Goal: Task Accomplishment & Management: Manage account settings

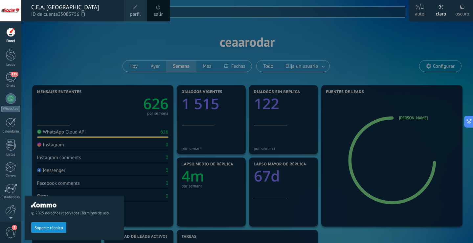
click at [96, 58] on div "© 2025 derechos reservados | Términos de uso Soporte técnico" at bounding box center [74, 132] width 99 height 222
click at [78, 51] on div "© 2025 derechos reservados | Términos de uso Soporte técnico" at bounding box center [74, 132] width 99 height 222
click at [16, 77] on link "120 Chats" at bounding box center [10, 80] width 21 height 16
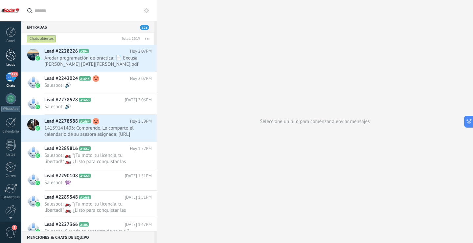
click at [11, 54] on div at bounding box center [11, 55] width 10 height 12
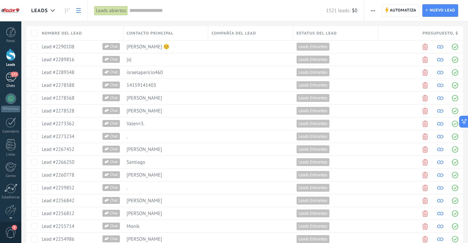
click at [12, 77] on div "121" at bounding box center [11, 77] width 11 height 10
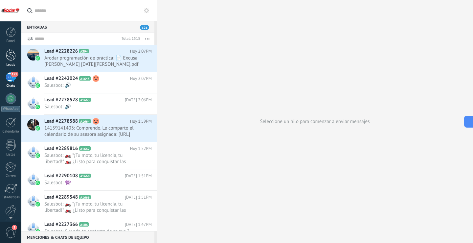
click at [11, 56] on div at bounding box center [11, 55] width 10 height 12
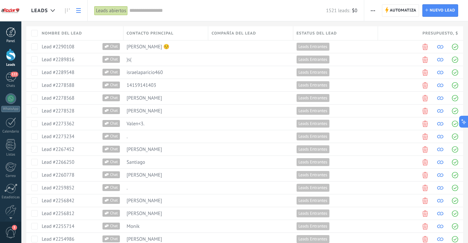
click at [6, 35] on div at bounding box center [11, 32] width 10 height 10
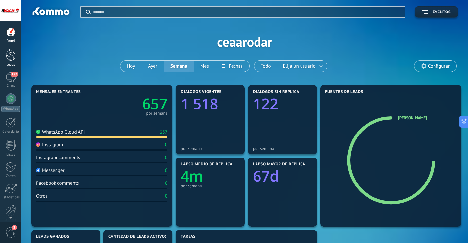
click at [15, 56] on div at bounding box center [11, 55] width 10 height 12
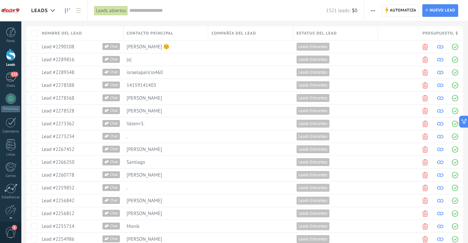
click at [68, 11] on icon at bounding box center [67, 10] width 5 height 5
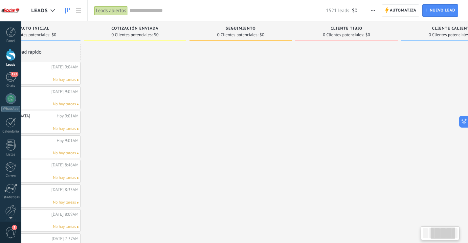
drag, startPoint x: 331, startPoint y: 28, endPoint x: 168, endPoint y: 35, distance: 163.2
click at [168, 35] on div "COTIZACIÓN ENVIADA 0 Clientes potenciales: $0" at bounding box center [135, 30] width 103 height 19
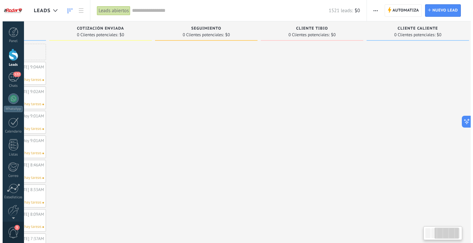
scroll to position [0, 208]
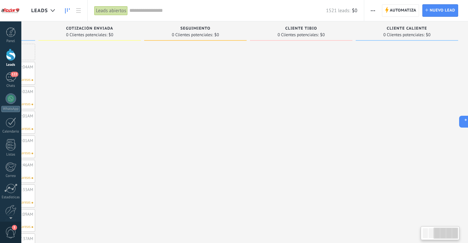
drag, startPoint x: 363, startPoint y: 27, endPoint x: 283, endPoint y: 28, distance: 80.5
click at [283, 28] on div "CLIENTE TIBIO" at bounding box center [301, 29] width 96 height 6
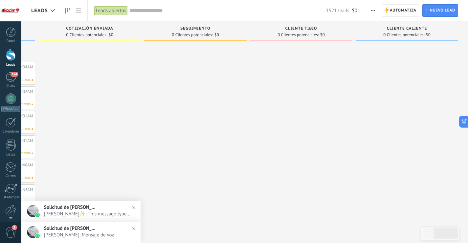
drag, startPoint x: 440, startPoint y: 30, endPoint x: 396, endPoint y: 31, distance: 43.4
click at [396, 31] on div "CLIENTE CALIENTE" at bounding box center [407, 29] width 96 height 6
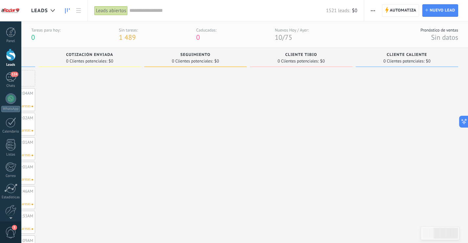
click at [375, 10] on use "button" at bounding box center [373, 10] width 4 height 1
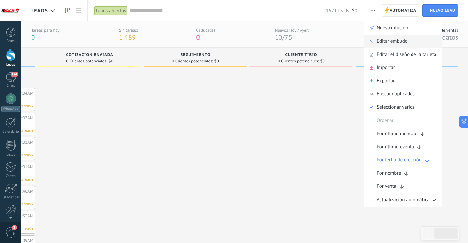
click at [393, 42] on span "Editar embudo" at bounding box center [392, 41] width 31 height 13
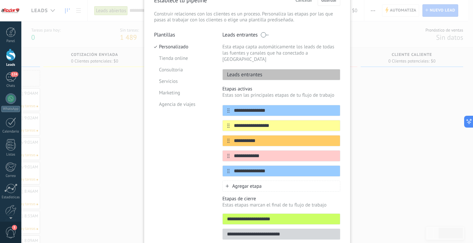
scroll to position [30, 0]
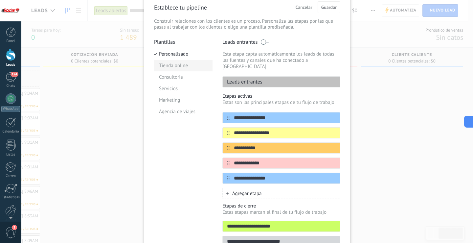
click at [180, 68] on li "Tienda online" at bounding box center [183, 66] width 59 height 12
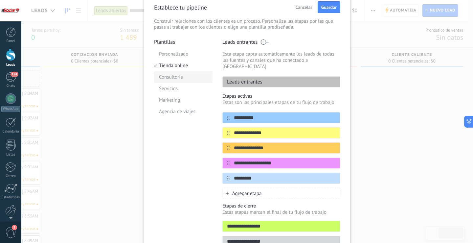
click at [174, 77] on li "Consultoria" at bounding box center [183, 77] width 59 height 12
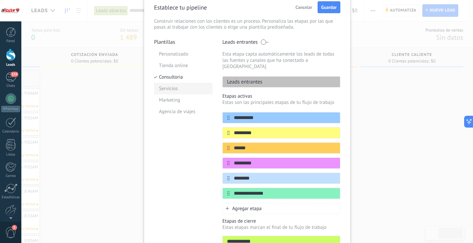
click at [174, 89] on li "Servicios" at bounding box center [183, 89] width 59 height 12
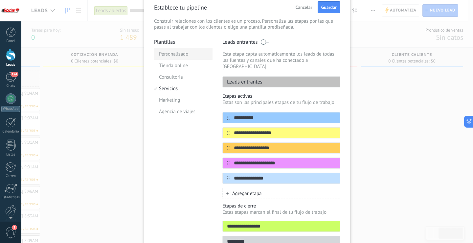
click at [176, 55] on li "Personalizado" at bounding box center [183, 54] width 59 height 12
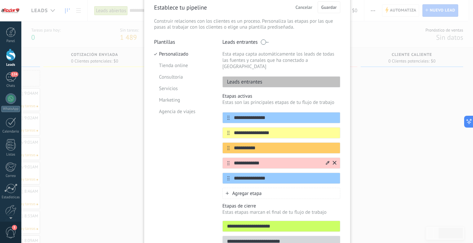
click at [328, 161] on icon at bounding box center [328, 163] width 4 height 4
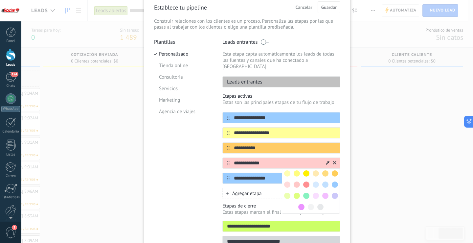
click at [307, 193] on span at bounding box center [306, 196] width 6 height 6
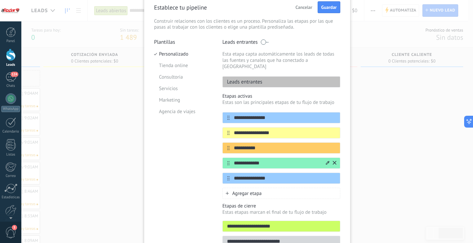
click at [328, 161] on icon at bounding box center [328, 163] width 4 height 4
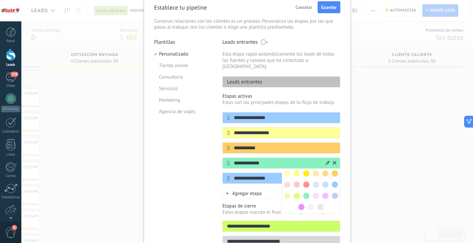
click at [326, 181] on span at bounding box center [325, 184] width 6 height 6
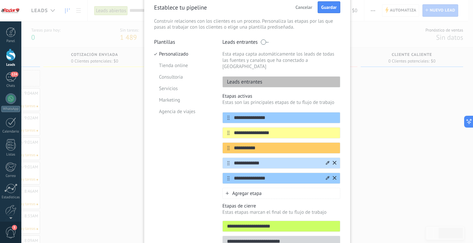
click at [326, 176] on icon at bounding box center [328, 178] width 4 height 4
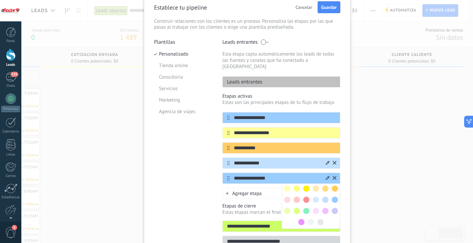
click at [298, 208] on span at bounding box center [297, 211] width 6 height 6
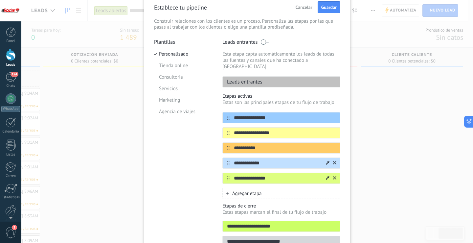
click at [376, 141] on div "**********" at bounding box center [247, 121] width 452 height 243
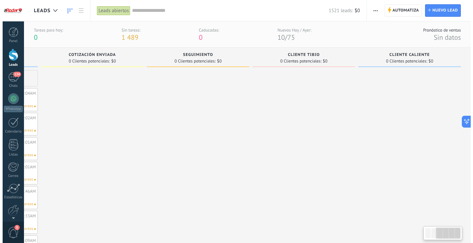
scroll to position [0, 203]
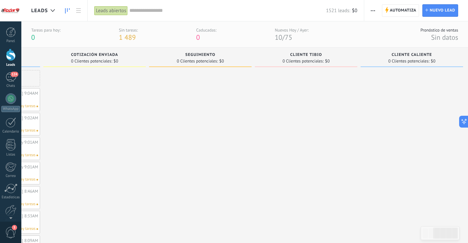
click at [372, 10] on icon "button" at bounding box center [373, 10] width 4 height 1
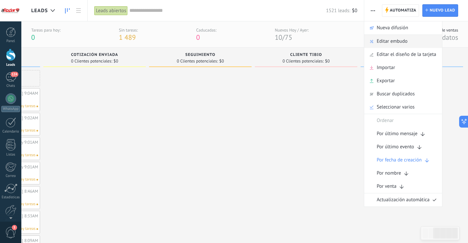
click at [389, 42] on span "Editar embudo" at bounding box center [392, 41] width 31 height 13
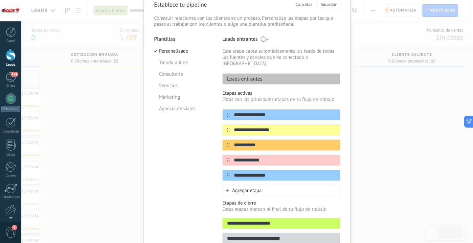
scroll to position [63, 0]
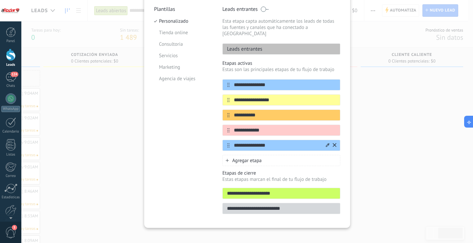
click at [326, 143] on icon at bounding box center [328, 145] width 4 height 4
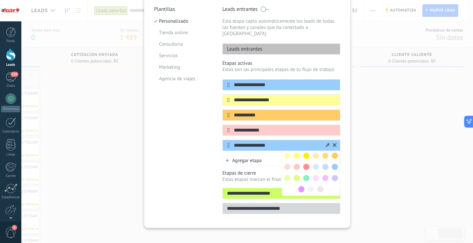
click at [305, 175] on span at bounding box center [306, 178] width 6 height 6
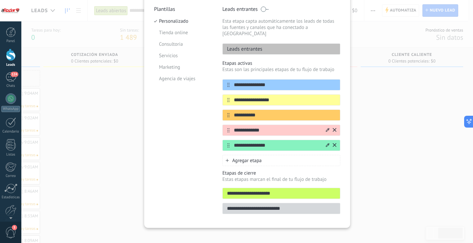
click at [320, 127] on input "**********" at bounding box center [277, 130] width 95 height 7
click at [326, 128] on icon at bounding box center [328, 130] width 4 height 4
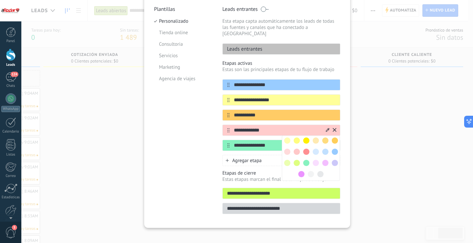
click at [296, 160] on span at bounding box center [297, 163] width 6 height 6
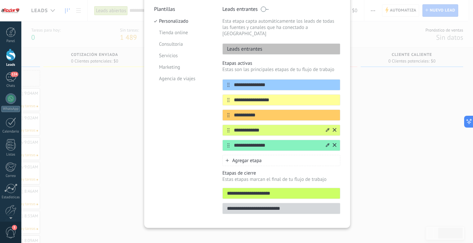
click at [327, 128] on icon at bounding box center [328, 130] width 4 height 4
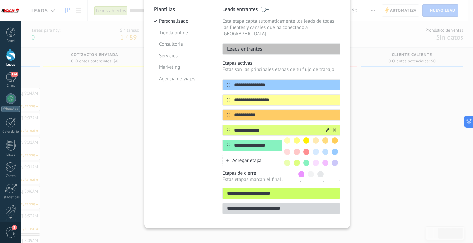
click at [335, 149] on span at bounding box center [335, 152] width 6 height 6
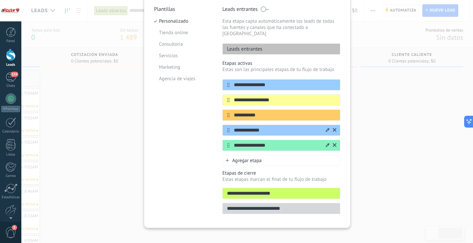
click at [327, 143] on icon at bounding box center [328, 145] width 4 height 4
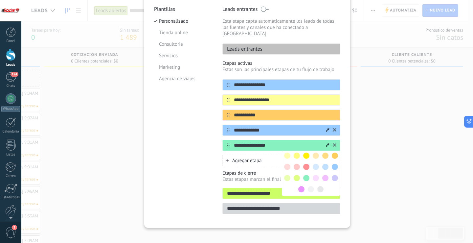
click at [306, 153] on span at bounding box center [306, 156] width 6 height 6
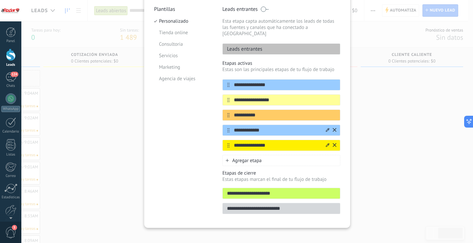
click at [326, 143] on icon at bounding box center [328, 145] width 4 height 4
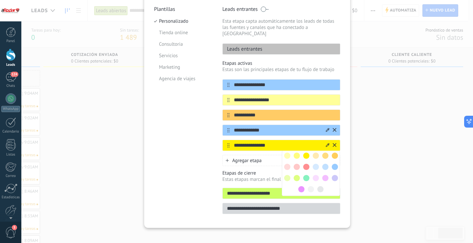
click at [298, 175] on span at bounding box center [297, 178] width 6 height 6
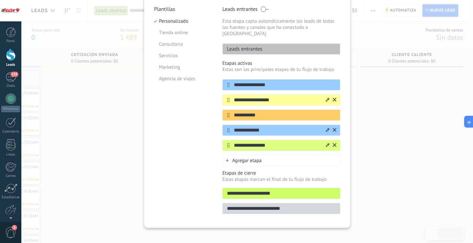
click at [328, 98] on icon at bounding box center [328, 100] width 4 height 4
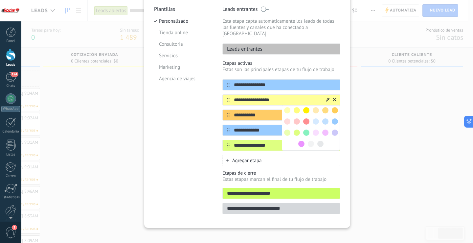
click at [307, 107] on span at bounding box center [306, 110] width 6 height 6
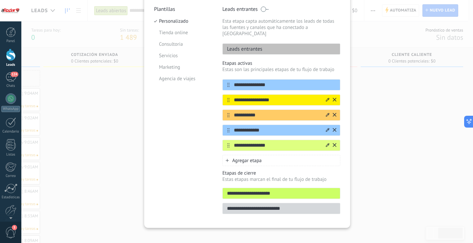
click at [326, 113] on icon at bounding box center [328, 115] width 4 height 4
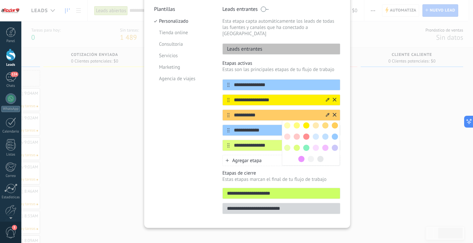
click at [335, 122] on span at bounding box center [335, 125] width 6 height 6
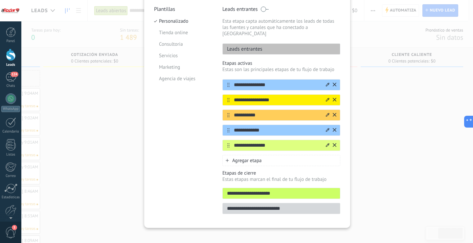
click at [327, 82] on icon at bounding box center [328, 84] width 4 height 4
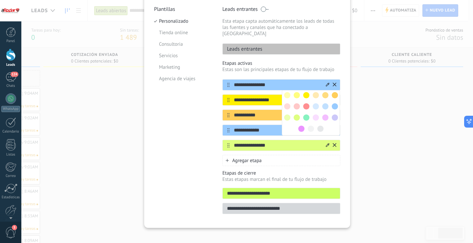
click at [301, 126] on span at bounding box center [301, 129] width 6 height 6
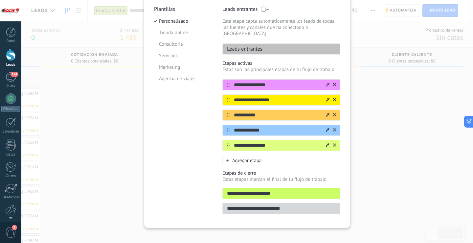
click at [253, 127] on input "**********" at bounding box center [277, 130] width 95 height 7
type input "*****"
click at [253, 142] on input "**********" at bounding box center [277, 145] width 95 height 7
type input "********"
click at [175, 149] on div "Plantillas Personalizado Tienda online Consultoria Servicios Marketing Agencia …" at bounding box center [183, 112] width 59 height 212
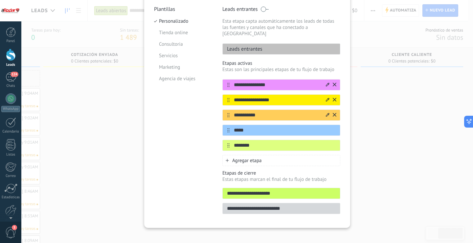
click at [327, 82] on icon at bounding box center [328, 84] width 4 height 4
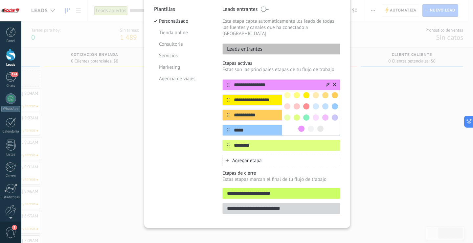
click at [314, 114] on span at bounding box center [316, 117] width 6 height 6
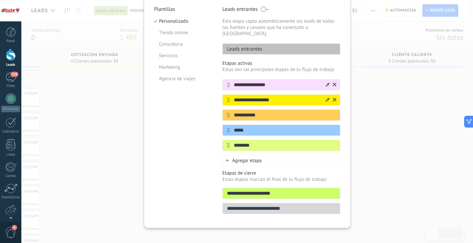
click at [327, 82] on icon at bounding box center [328, 84] width 4 height 4
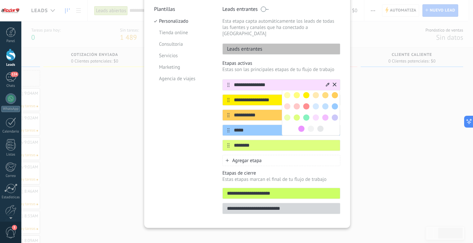
click at [325, 114] on span at bounding box center [325, 117] width 6 height 6
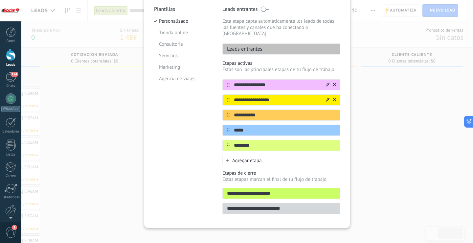
click at [356, 95] on div "**********" at bounding box center [247, 121] width 452 height 243
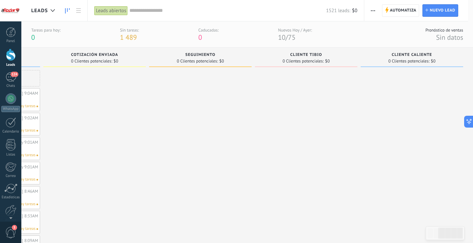
scroll to position [0, 0]
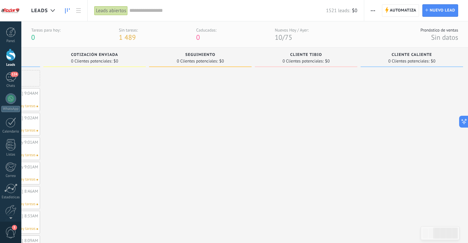
click at [375, 10] on icon "button" at bounding box center [373, 10] width 4 height 1
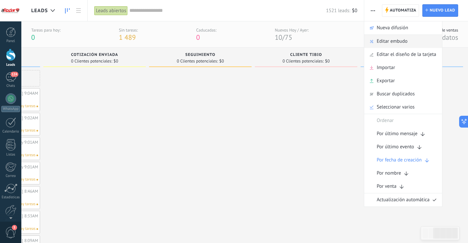
click at [390, 42] on span "Editar embudo" at bounding box center [392, 41] width 31 height 13
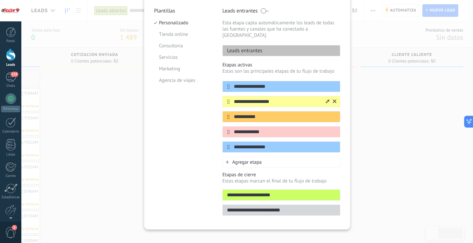
scroll to position [63, 0]
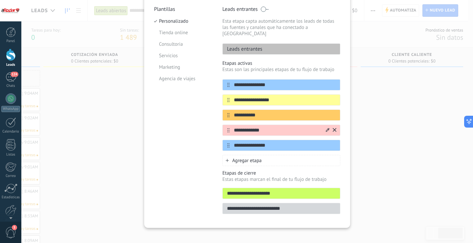
click at [253, 127] on input "**********" at bounding box center [277, 130] width 95 height 7
type input "*****"
click at [205, 129] on div "Plantillas Personalizado Tienda online Consultoria Servicios Marketing Agencia …" at bounding box center [183, 112] width 59 height 212
click at [119, 119] on div "**********" at bounding box center [247, 121] width 452 height 243
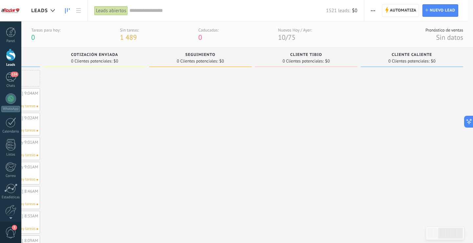
scroll to position [0, 0]
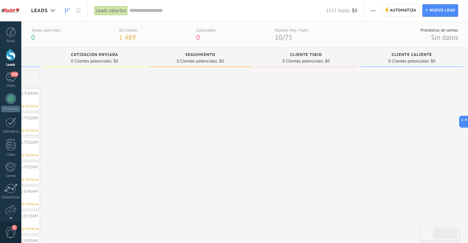
click at [373, 10] on use "button" at bounding box center [373, 10] width 4 height 1
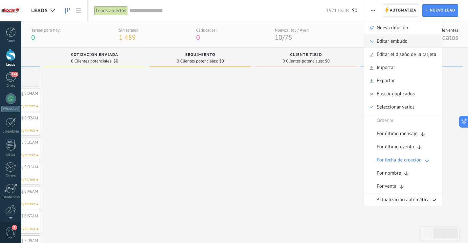
click at [386, 40] on span "Editar embudo" at bounding box center [392, 41] width 31 height 13
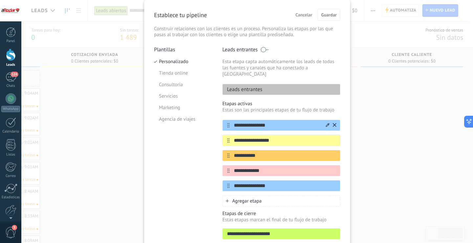
scroll to position [33, 0]
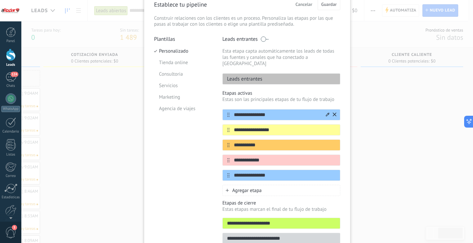
click at [328, 112] on icon at bounding box center [328, 114] width 4 height 4
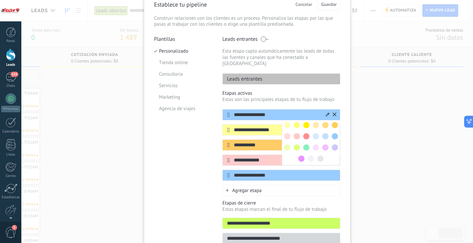
click at [305, 122] on span at bounding box center [306, 125] width 6 height 6
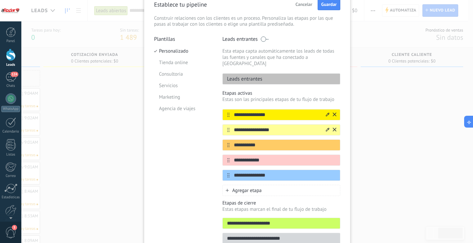
click at [326, 128] on icon at bounding box center [328, 130] width 4 height 4
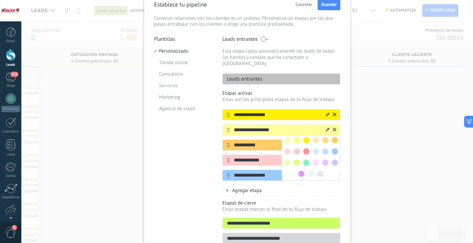
click at [284, 159] on span at bounding box center [287, 162] width 6 height 6
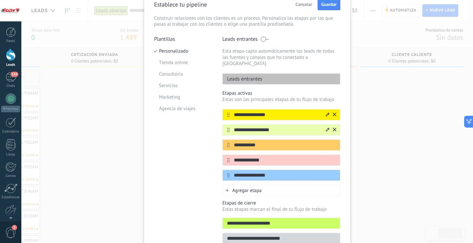
click at [326, 128] on icon at bounding box center [328, 130] width 4 height 4
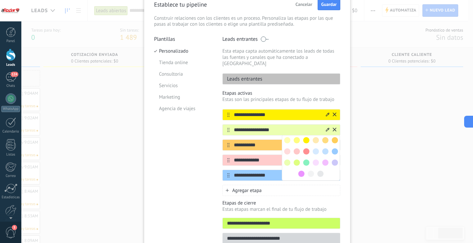
click at [289, 137] on span at bounding box center [287, 140] width 6 height 6
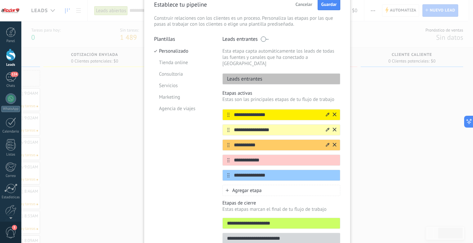
click at [327, 143] on icon at bounding box center [328, 145] width 4 height 4
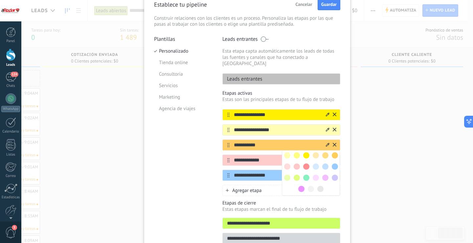
click at [337, 151] on div at bounding box center [335, 156] width 10 height 10
click at [353, 142] on div "**********" at bounding box center [247, 121] width 452 height 243
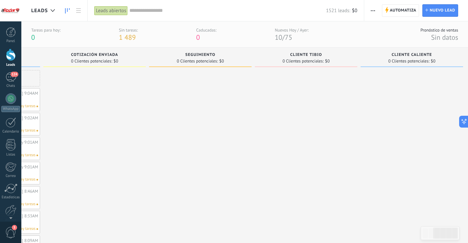
click at [374, 8] on span "button" at bounding box center [373, 10] width 4 height 12
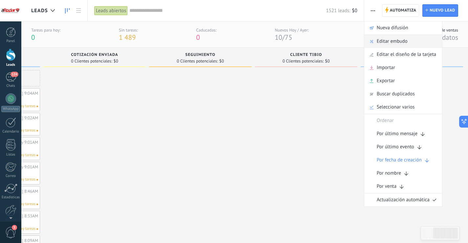
click at [386, 41] on span "Editar embudo" at bounding box center [392, 41] width 31 height 13
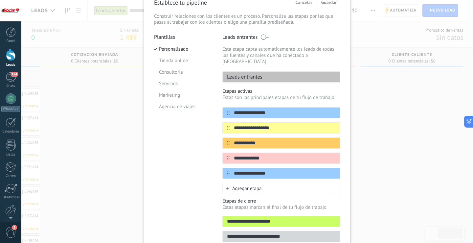
scroll to position [63, 0]
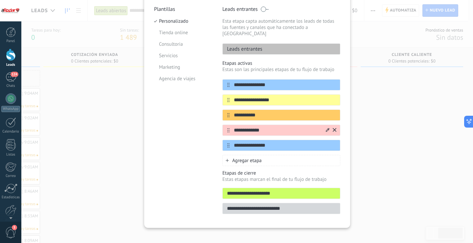
click at [252, 127] on input "**********" at bounding box center [277, 130] width 95 height 7
type input "*****"
click at [327, 128] on icon at bounding box center [328, 130] width 4 height 4
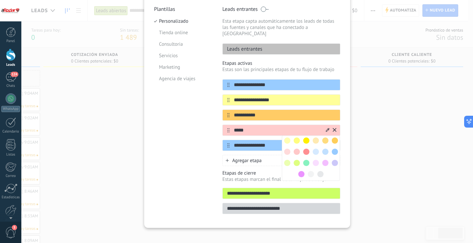
click at [332, 149] on span at bounding box center [335, 152] width 6 height 6
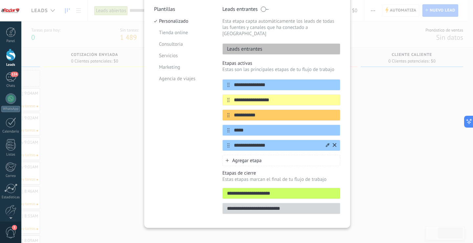
click at [326, 143] on icon at bounding box center [328, 145] width 4 height 4
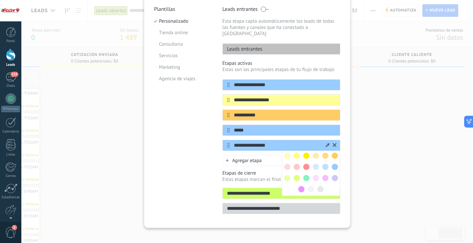
click at [307, 175] on span at bounding box center [306, 178] width 6 height 6
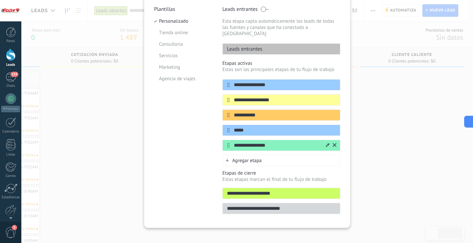
click at [252, 142] on input "**********" at bounding box center [277, 145] width 95 height 7
type input "********"
click at [256, 82] on input "**********" at bounding box center [277, 85] width 95 height 7
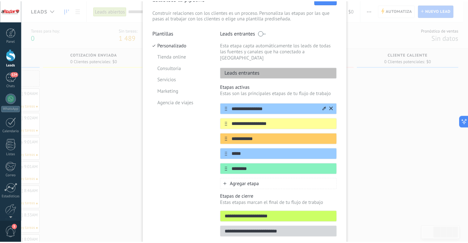
scroll to position [30, 0]
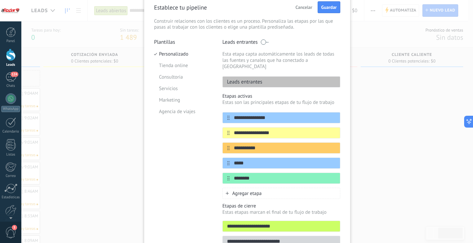
click at [248, 79] on p "Leads entrantes" at bounding box center [243, 82] width 40 height 7
click at [249, 79] on p "Leads entrantes" at bounding box center [243, 82] width 40 height 7
click at [257, 79] on p "Leads entrantes" at bounding box center [243, 82] width 40 height 7
click at [269, 114] on input "**********" at bounding box center [277, 117] width 95 height 7
click at [263, 114] on input "**********" at bounding box center [277, 117] width 95 height 7
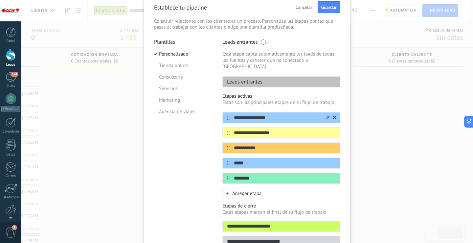
click at [263, 114] on input "**********" at bounding box center [277, 117] width 95 height 7
type input "**********"
click at [333, 8] on span "Guardar" at bounding box center [328, 7] width 15 height 5
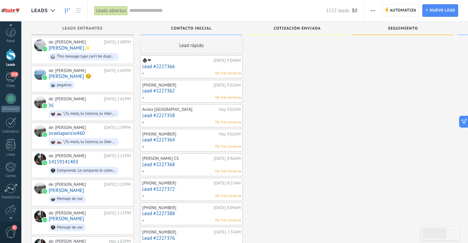
scroll to position [12, 0]
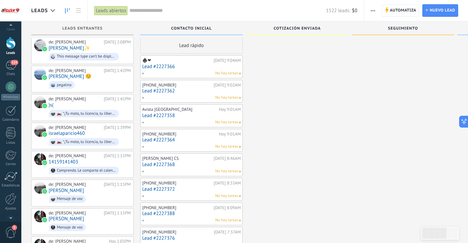
click at [12, 226] on span "3" at bounding box center [14, 227] width 5 height 5
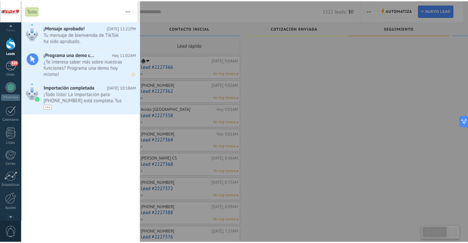
scroll to position [0, 0]
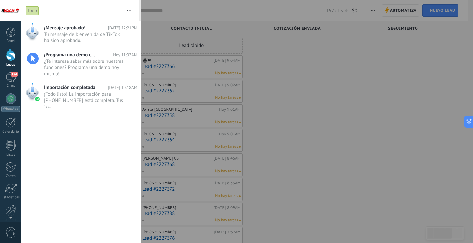
click at [304, 72] on div at bounding box center [236, 121] width 473 height 243
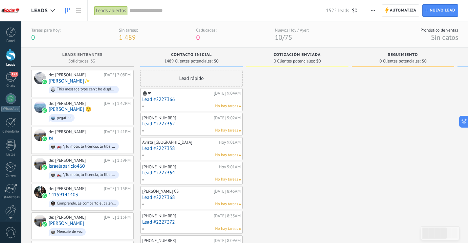
click at [372, 10] on icon "button" at bounding box center [373, 10] width 4 height 1
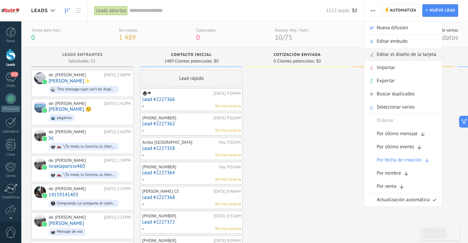
click at [425, 54] on span "Editar el diseño de la tarjeta" at bounding box center [406, 54] width 59 height 13
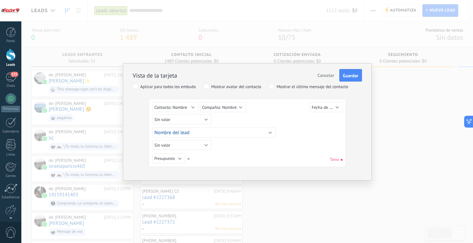
click at [333, 74] on span "Cancelar" at bounding box center [326, 75] width 17 height 6
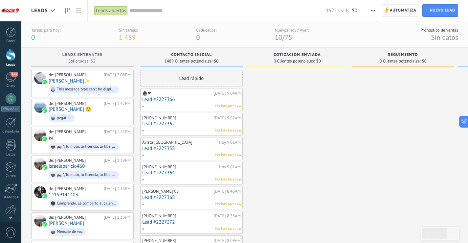
click at [409, 11] on span "Automatiza" at bounding box center [403, 11] width 27 height 12
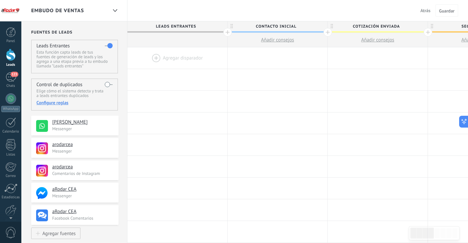
click at [279, 40] on span "Añadir consejos" at bounding box center [277, 40] width 33 height 6
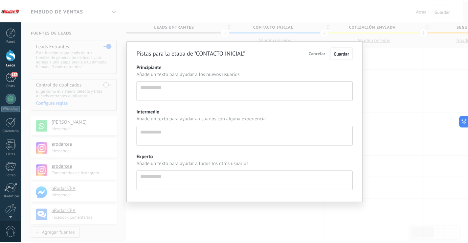
scroll to position [6, 0]
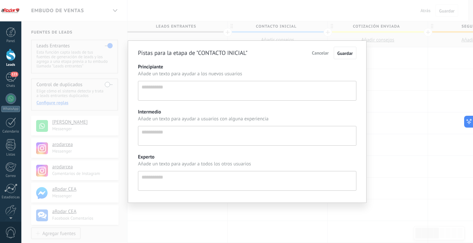
click at [323, 54] on span "Cancelar" at bounding box center [320, 53] width 17 height 6
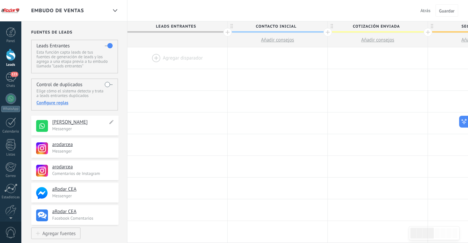
click at [68, 128] on p "Messenger" at bounding box center [83, 129] width 62 height 6
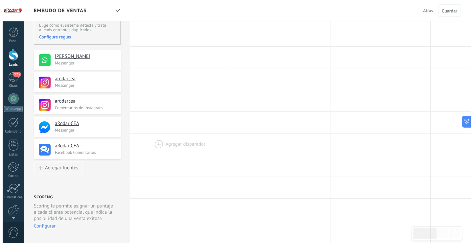
scroll to position [0, 0]
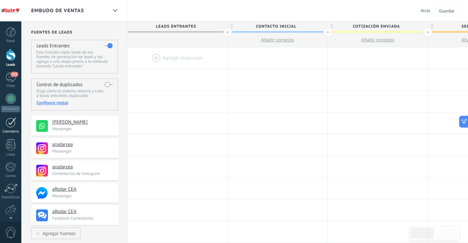
click at [13, 120] on div at bounding box center [11, 122] width 11 height 10
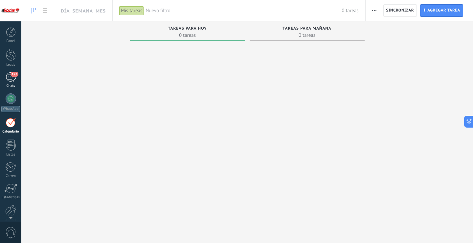
click at [15, 77] on span "123" at bounding box center [15, 74] width 8 height 5
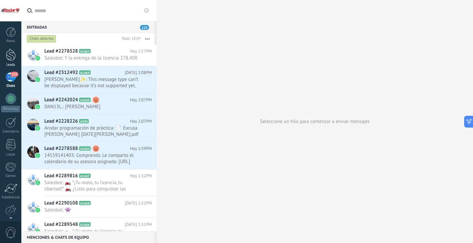
click at [15, 54] on div at bounding box center [11, 55] width 10 height 12
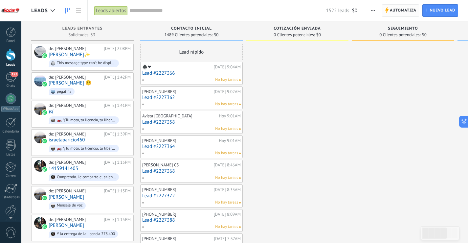
click at [400, 8] on span "Automatiza" at bounding box center [403, 11] width 27 height 12
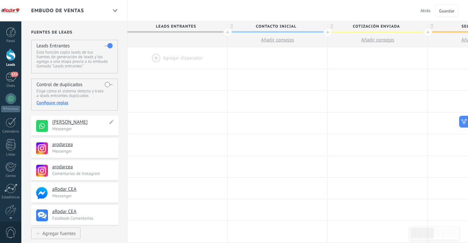
click at [87, 128] on p "Messenger" at bounding box center [83, 129] width 62 height 6
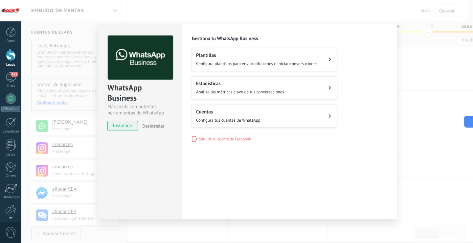
click at [303, 64] on span "Configura plantillas para enviar difusiones e iniciar conversaciones" at bounding box center [257, 64] width 122 height 6
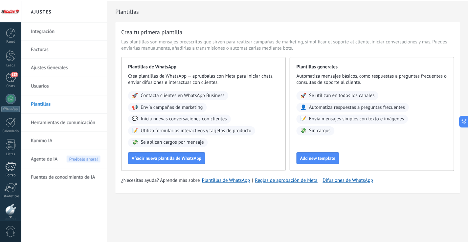
scroll to position [31, 0]
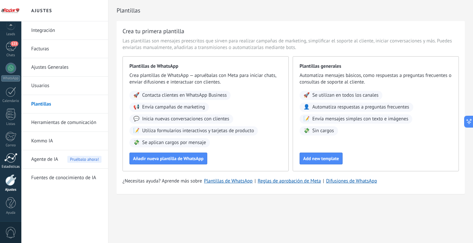
click at [12, 156] on div at bounding box center [10, 158] width 13 height 10
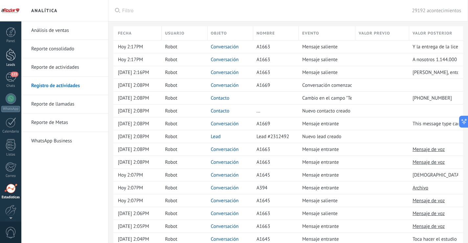
click at [12, 50] on div at bounding box center [11, 55] width 10 height 12
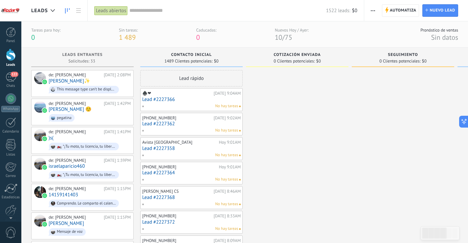
click at [374, 12] on span "button" at bounding box center [373, 10] width 4 height 12
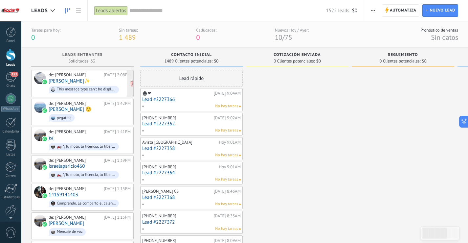
click at [96, 79] on div "de: Cea Arodar Hoy 2:08PM Ramirez✨ This message type can’t be displayed because…" at bounding box center [90, 83] width 82 height 22
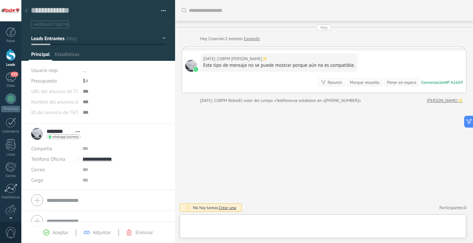
scroll to position [10, 0]
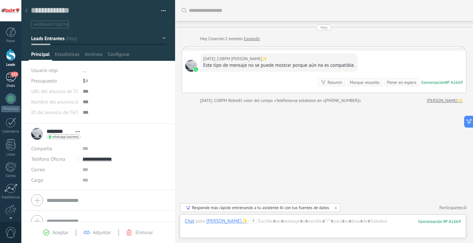
click at [9, 79] on div "122" at bounding box center [11, 77] width 11 height 10
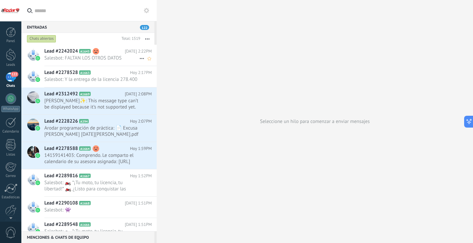
click at [143, 58] on icon at bounding box center [142, 59] width 8 height 8
click at [193, 42] on div at bounding box center [236, 121] width 473 height 243
click at [109, 53] on h2 "Lead #2242024 A1645" at bounding box center [84, 51] width 81 height 7
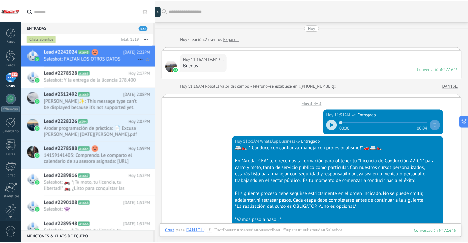
scroll to position [920, 0]
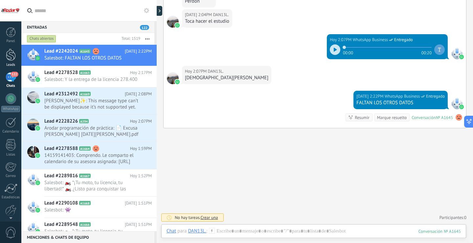
click at [9, 55] on div at bounding box center [11, 55] width 10 height 12
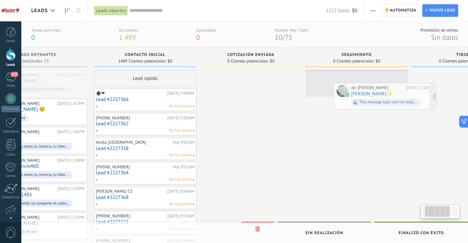
scroll to position [0, 59]
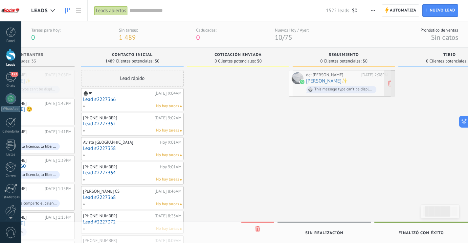
drag, startPoint x: 89, startPoint y: 78, endPoint x: 346, endPoint y: 78, distance: 257.7
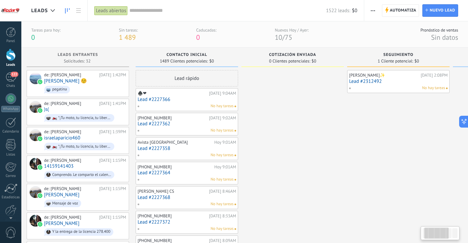
scroll to position [0, 0]
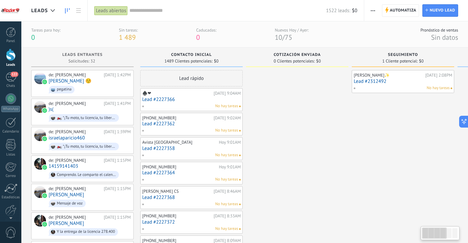
drag, startPoint x: 230, startPoint y: 205, endPoint x: 311, endPoint y: 198, distance: 81.1
